Goal: Transaction & Acquisition: Purchase product/service

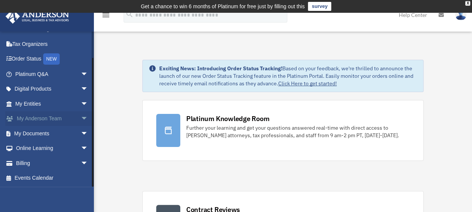
scroll to position [38, 0]
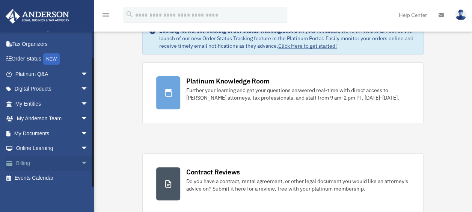
click at [27, 165] on link "Billing arrow_drop_down" at bounding box center [52, 163] width 94 height 15
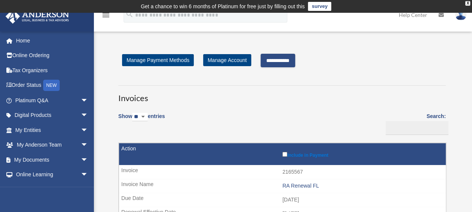
click at [276, 57] on input "**********" at bounding box center [278, 61] width 35 height 14
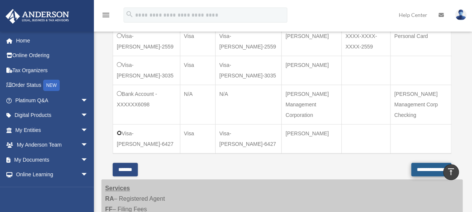
scroll to position [338, 0]
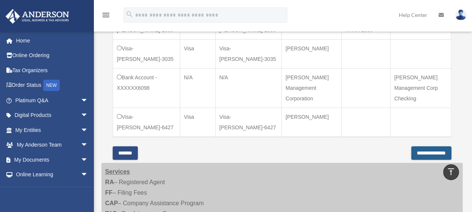
click at [421, 146] on input "**********" at bounding box center [432, 153] width 40 height 14
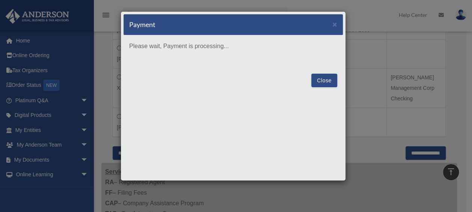
click at [322, 79] on button "Close" at bounding box center [325, 81] width 26 height 14
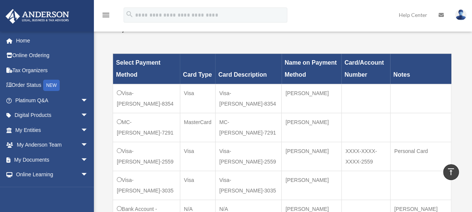
scroll to position [188, 0]
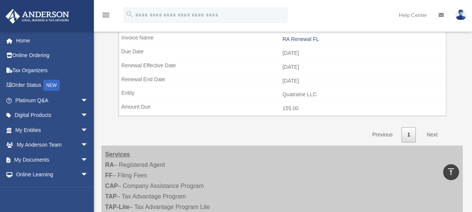
scroll to position [163, 0]
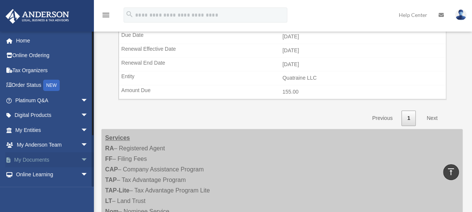
click at [37, 159] on link "My Documents arrow_drop_down" at bounding box center [52, 159] width 94 height 15
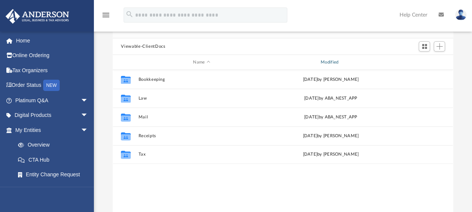
scroll to position [75, 0]
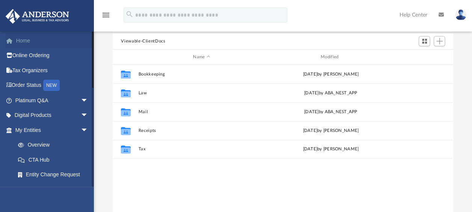
click at [26, 37] on link "Home" at bounding box center [52, 40] width 94 height 15
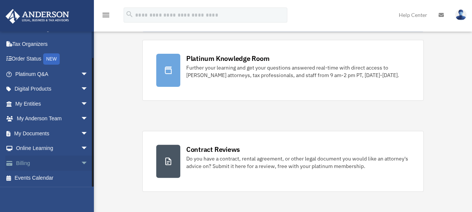
scroll to position [75, 0]
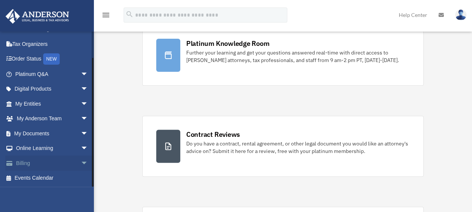
click at [81, 163] on span "arrow_drop_down" at bounding box center [88, 163] width 15 height 15
click at [48, 178] on link "$ Open Invoices" at bounding box center [55, 178] width 89 height 15
